Goal: Navigation & Orientation: Find specific page/section

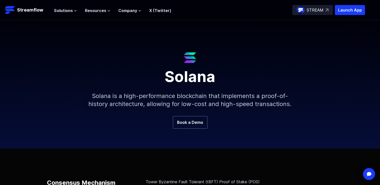
click at [327, 10] on img at bounding box center [327, 10] width 3 height 3
click at [34, 10] on p "Streamflow" at bounding box center [30, 10] width 26 height 7
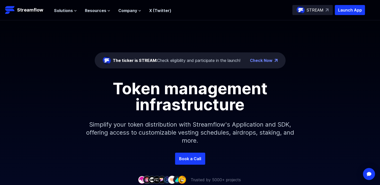
click at [323, 112] on div "Token management infrastructure" at bounding box center [190, 97] width 286 height 32
click at [108, 13] on button "Resources" at bounding box center [97, 11] width 25 height 6
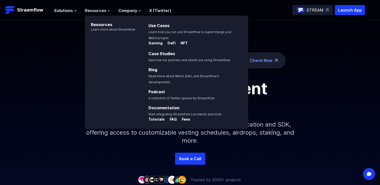
click at [54, 65] on div "The ticker is STREAM: Check eligibility and participate in the launch! Check No…" at bounding box center [190, 86] width 380 height 133
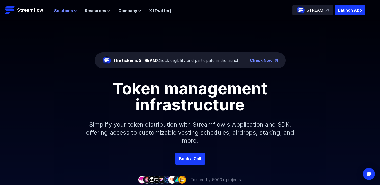
click at [70, 11] on span "Solutions" at bounding box center [63, 11] width 19 height 6
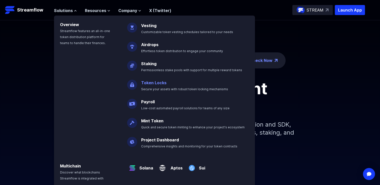
click at [149, 81] on link "Token Locks" at bounding box center [153, 82] width 25 height 5
